Goal: Task Accomplishment & Management: Complete application form

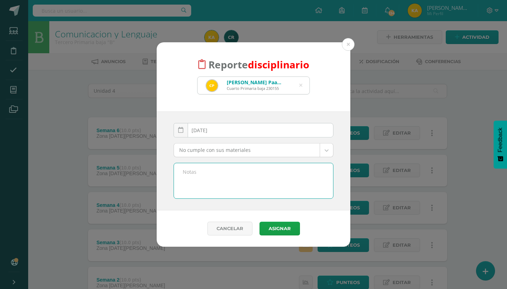
select select "4"
click at [279, 171] on textarea at bounding box center [253, 180] width 159 height 35
type textarea "b"
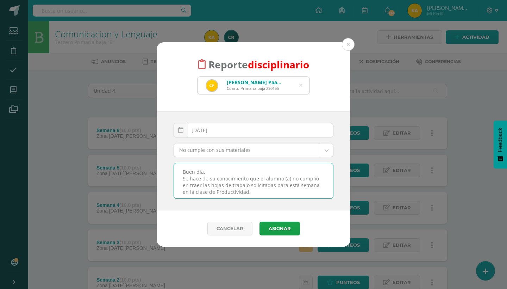
drag, startPoint x: 264, startPoint y: 187, endPoint x: 176, endPoint y: 147, distance: 96.8
click at [176, 147] on div "[DATE] September, 2025 Mo Tu We Th Fr Sa Su 1 2 3 4 5 6 7 8 9 10 11 12 13 14 15…" at bounding box center [254, 161] width 160 height 76
click at [183, 168] on textarea "Buen día, Se hace de su conocimiento que el alumno (a) no cumplió en traer las …" at bounding box center [253, 180] width 159 height 35
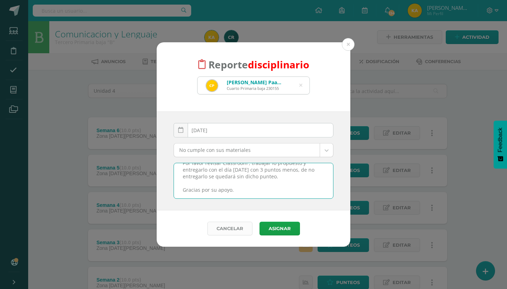
drag, startPoint x: 183, startPoint y: 168, endPoint x: 231, endPoint y: 234, distance: 82.1
click at [231, 234] on form "Reporte disciplinario [PERSON_NAME] Paau [PERSON_NAME] Cuarto Primaria baja 230…" at bounding box center [254, 144] width 194 height 205
click at [239, 191] on textarea "Buen día, Se hace de su conocimiento que el alumno (a) no cumplió en traer las …" at bounding box center [253, 180] width 159 height 35
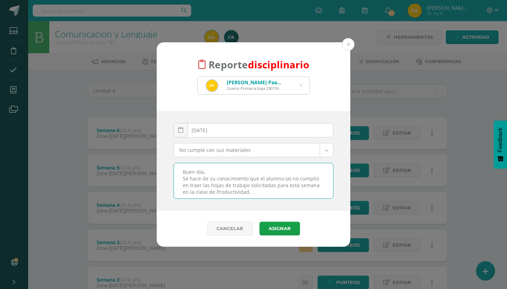
drag, startPoint x: 239, startPoint y: 191, endPoint x: 165, endPoint y: 121, distance: 101.9
click at [165, 121] on div "[DATE] September, 2025 Mo Tu We Th Fr Sa Su 1 2 3 4 5 6 7 8 9 10 11 12 13 14 15…" at bounding box center [254, 160] width 194 height 99
type textarea "Buen día, Se hace de su conocimiento que el alumno (a) no cumplió en traer las …"
click at [288, 231] on button "Asignar" at bounding box center [280, 229] width 41 height 14
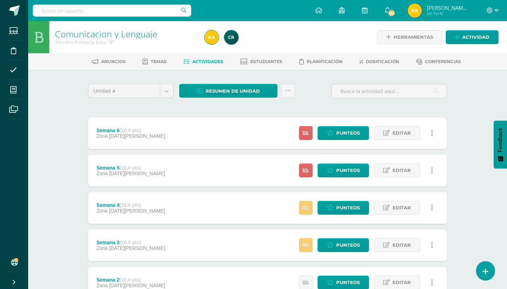
click at [490, 107] on div "Comunicacion y Lenguaje Tercero Primaria baja "B" Herramientas Detalle de asist…" at bounding box center [267, 257] width 479 height 473
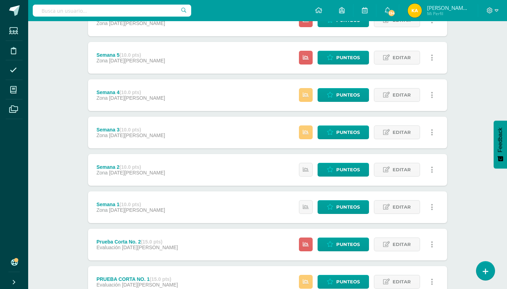
scroll to position [99, 0]
